Goal: Task Accomplishment & Management: Use online tool/utility

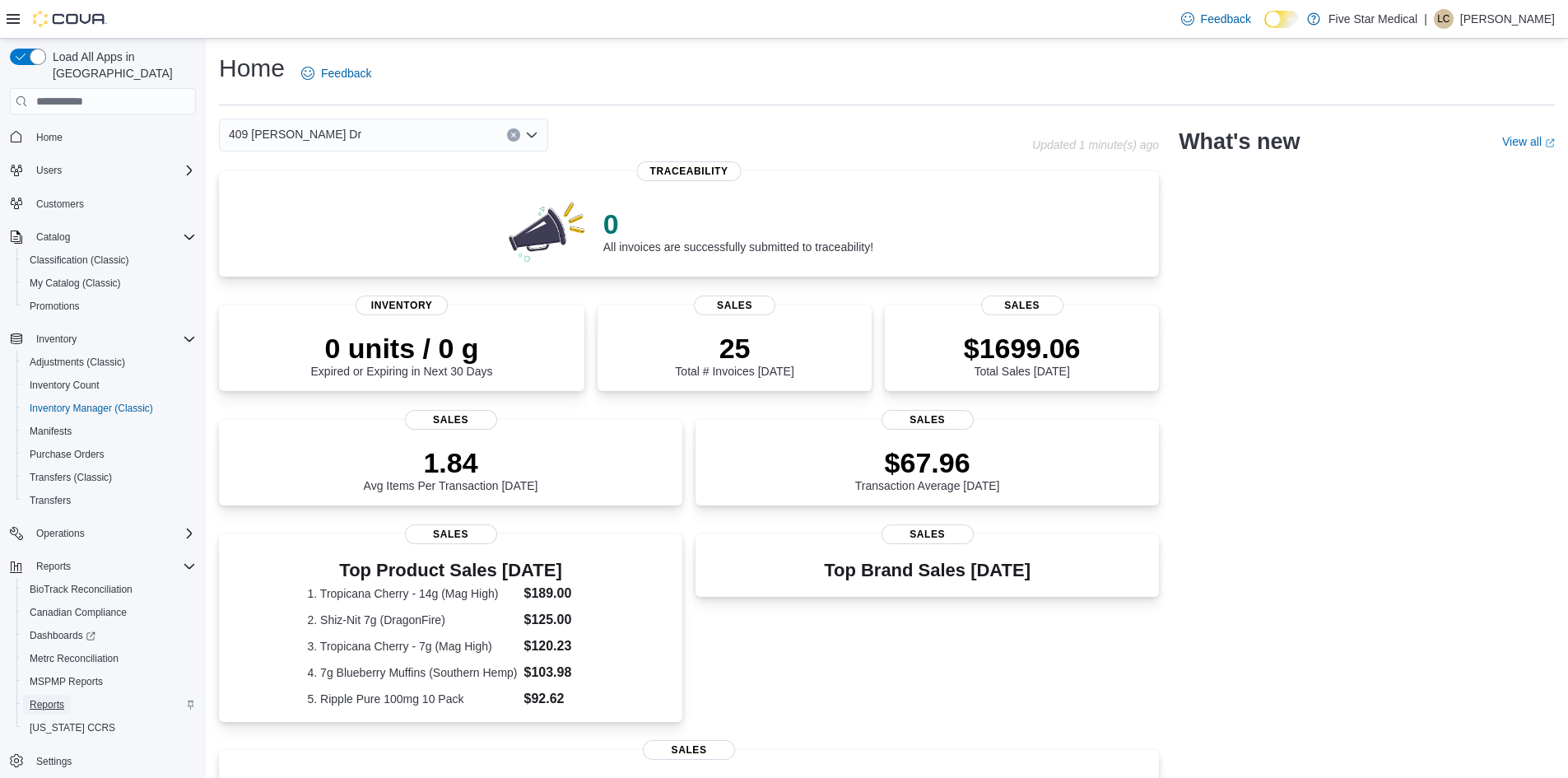
click at [63, 698] on span "Reports" at bounding box center [48, 705] width 35 height 14
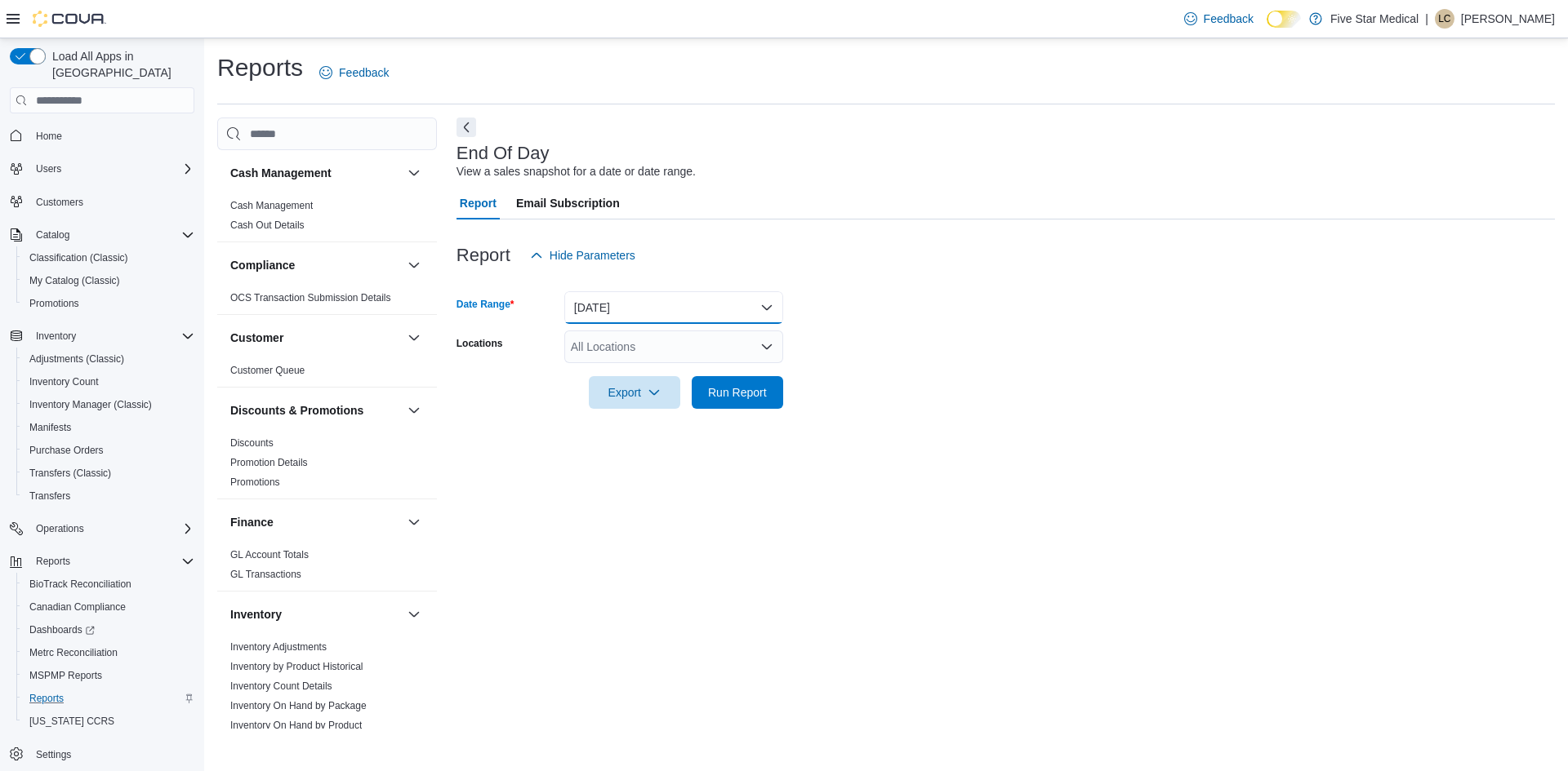
click at [641, 307] on button "Today" at bounding box center [674, 308] width 219 height 33
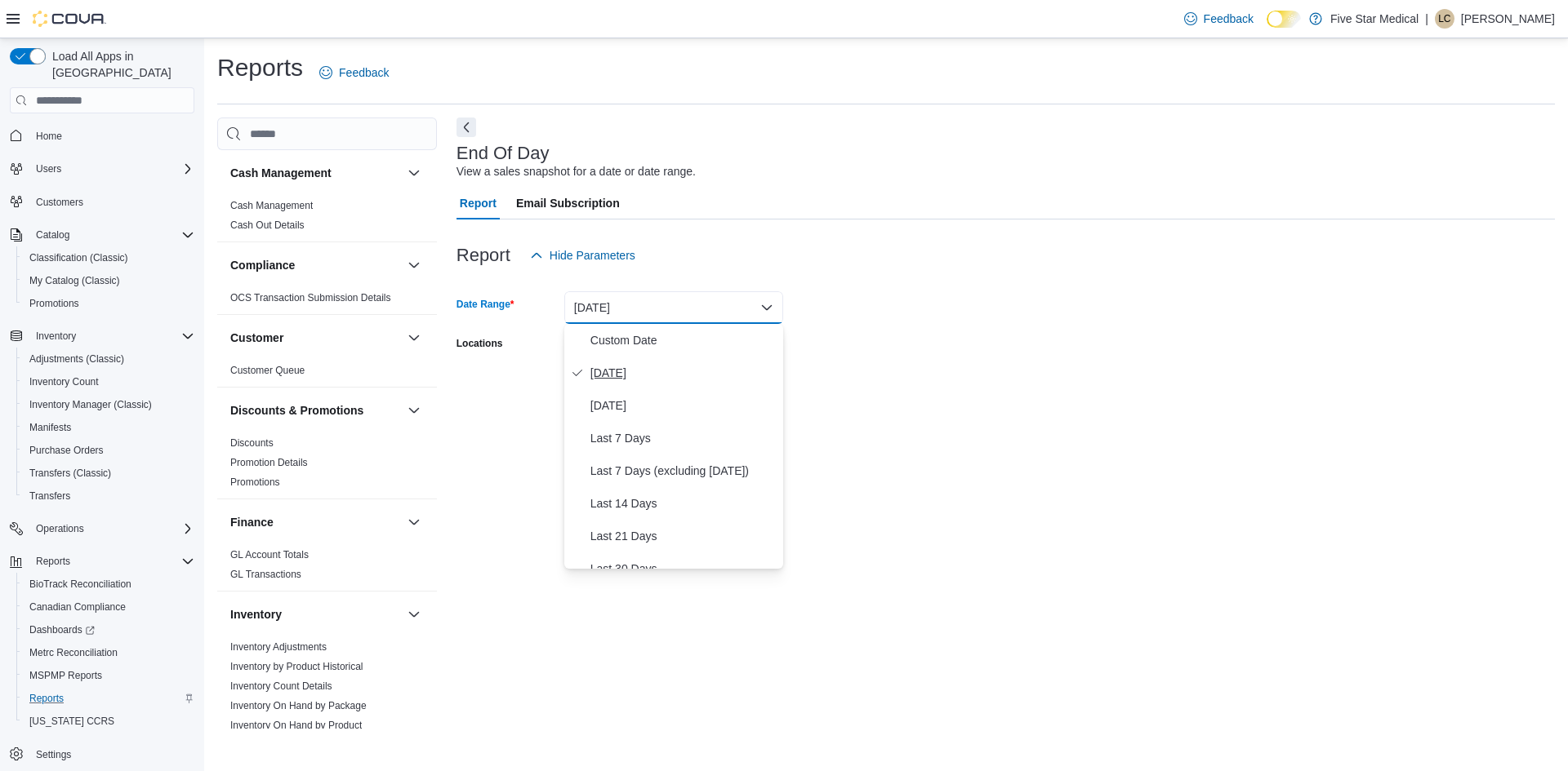
click at [607, 378] on span "Today" at bounding box center [684, 373] width 187 height 19
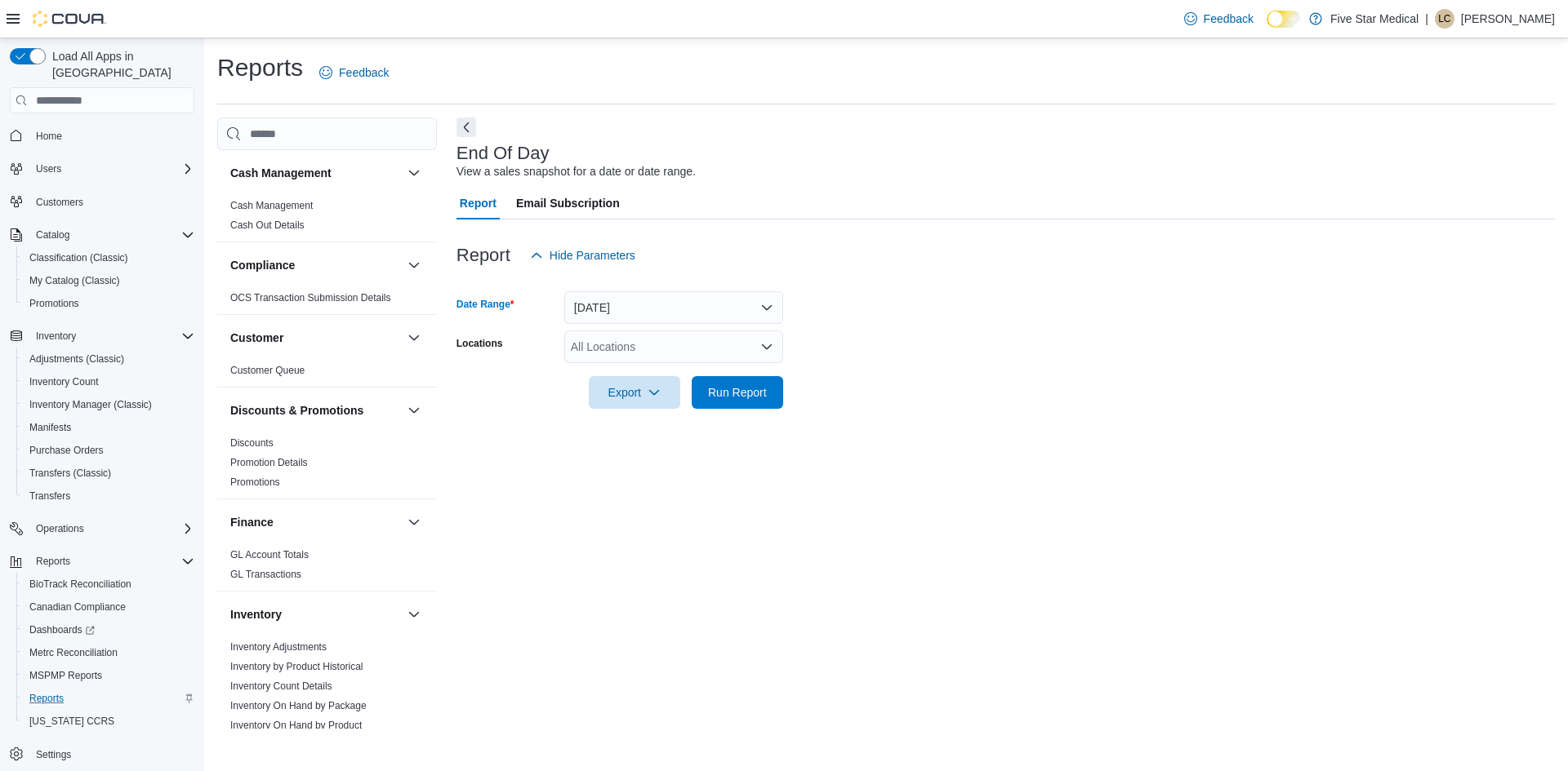
click at [648, 350] on div "All Locations" at bounding box center [674, 347] width 219 height 33
click at [651, 395] on span "409 Norfleet Dr" at bounding box center [665, 398] width 132 height 16
click at [726, 400] on span "Run Report" at bounding box center [737, 391] width 59 height 16
